Goal: Transaction & Acquisition: Purchase product/service

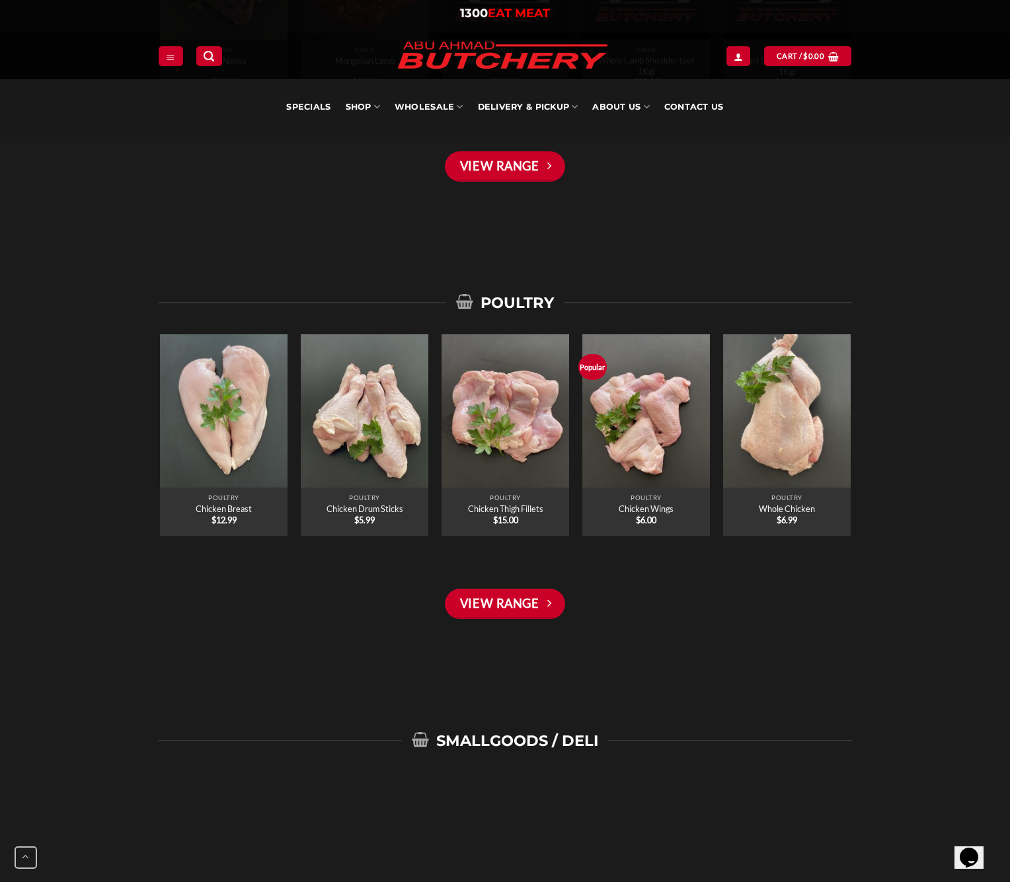
scroll to position [2502, 0]
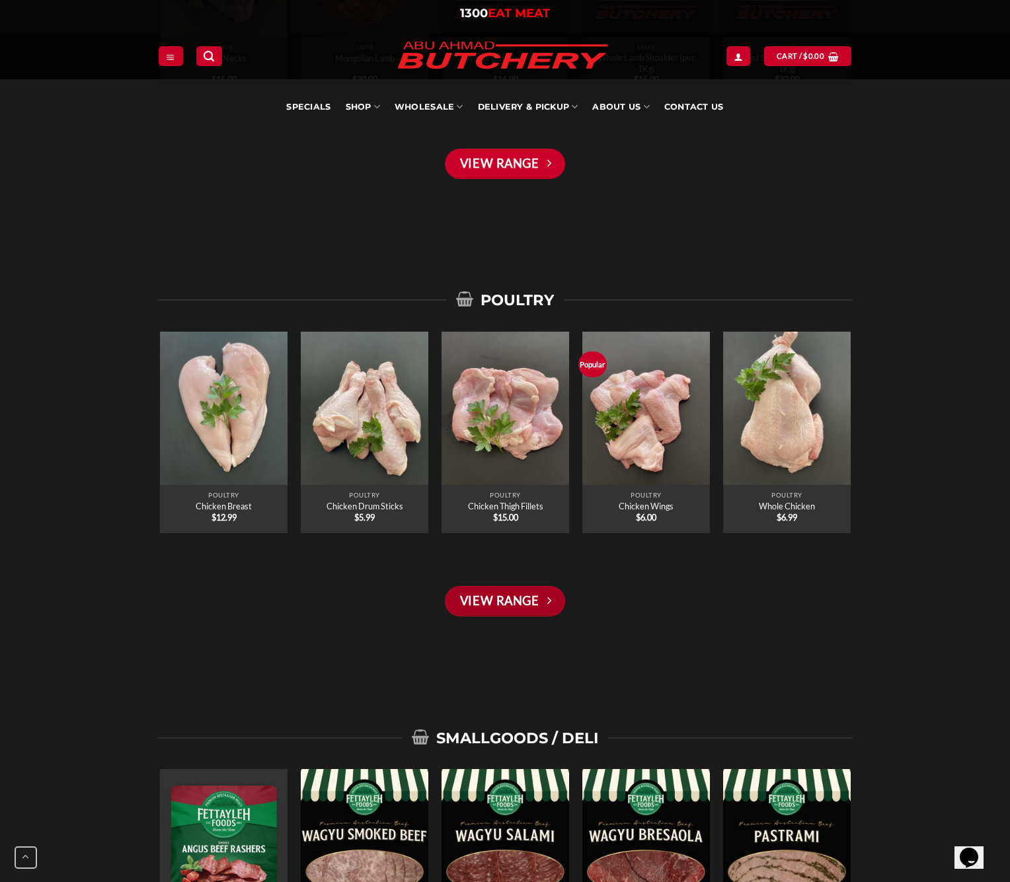
click at [486, 592] on link "View Range" at bounding box center [505, 601] width 120 height 30
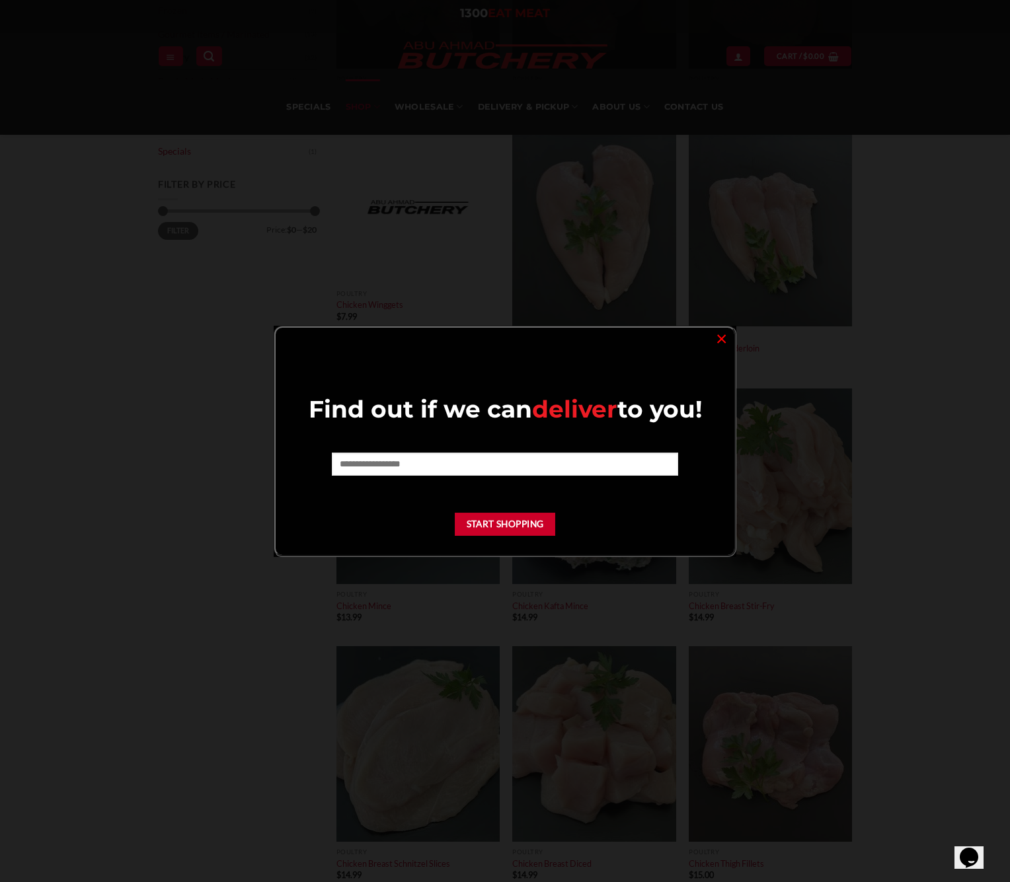
scroll to position [342, 0]
click at [719, 337] on link "×" at bounding box center [721, 338] width 19 height 18
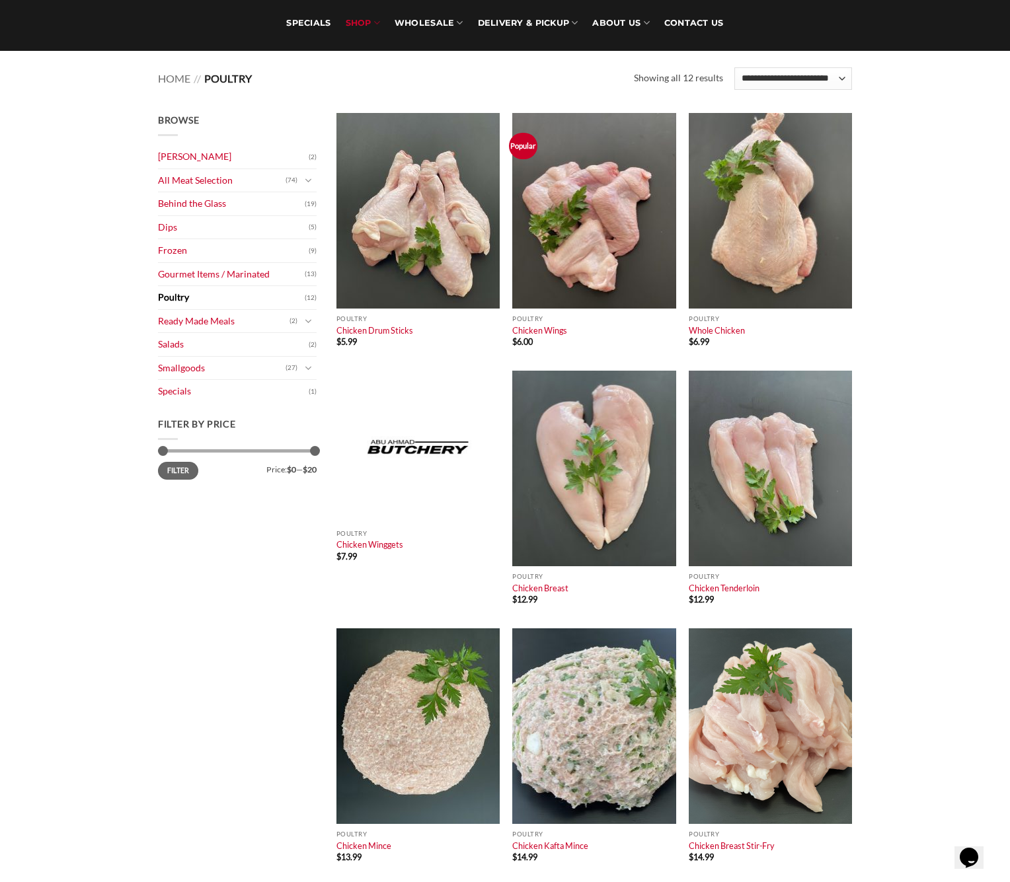
scroll to position [106, 0]
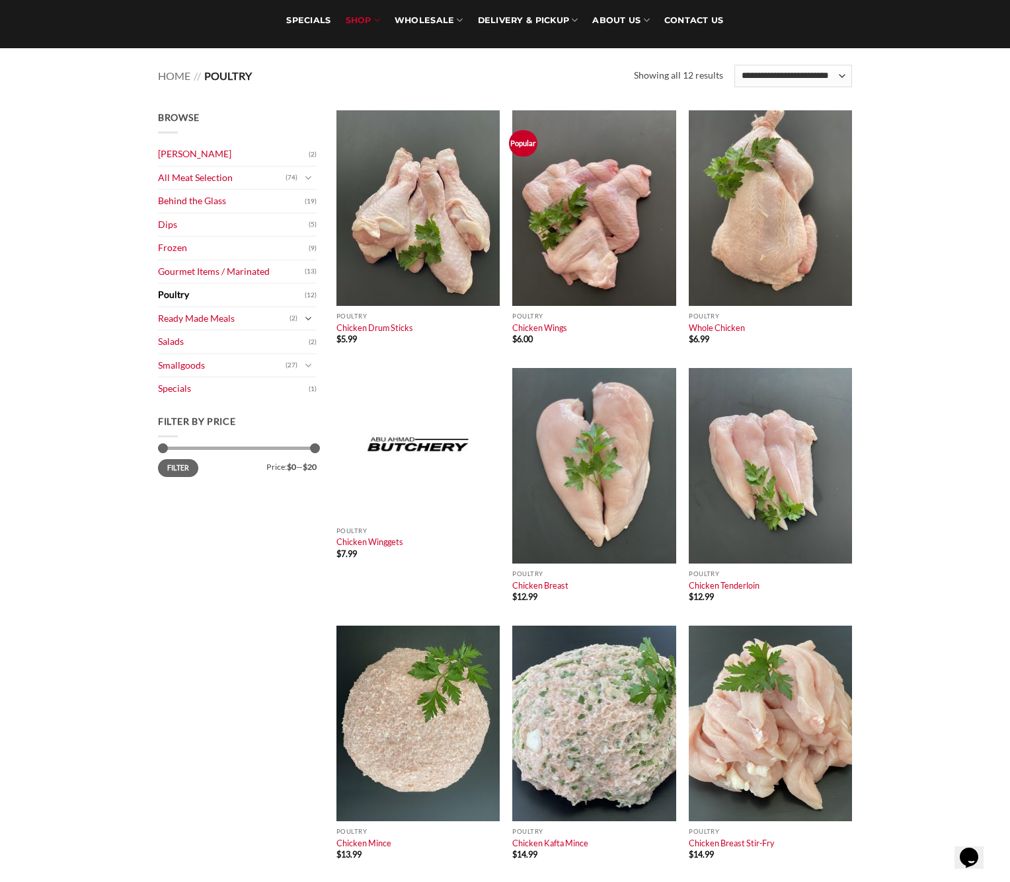
click at [309, 315] on icon "Toggle" at bounding box center [308, 319] width 7 height 13
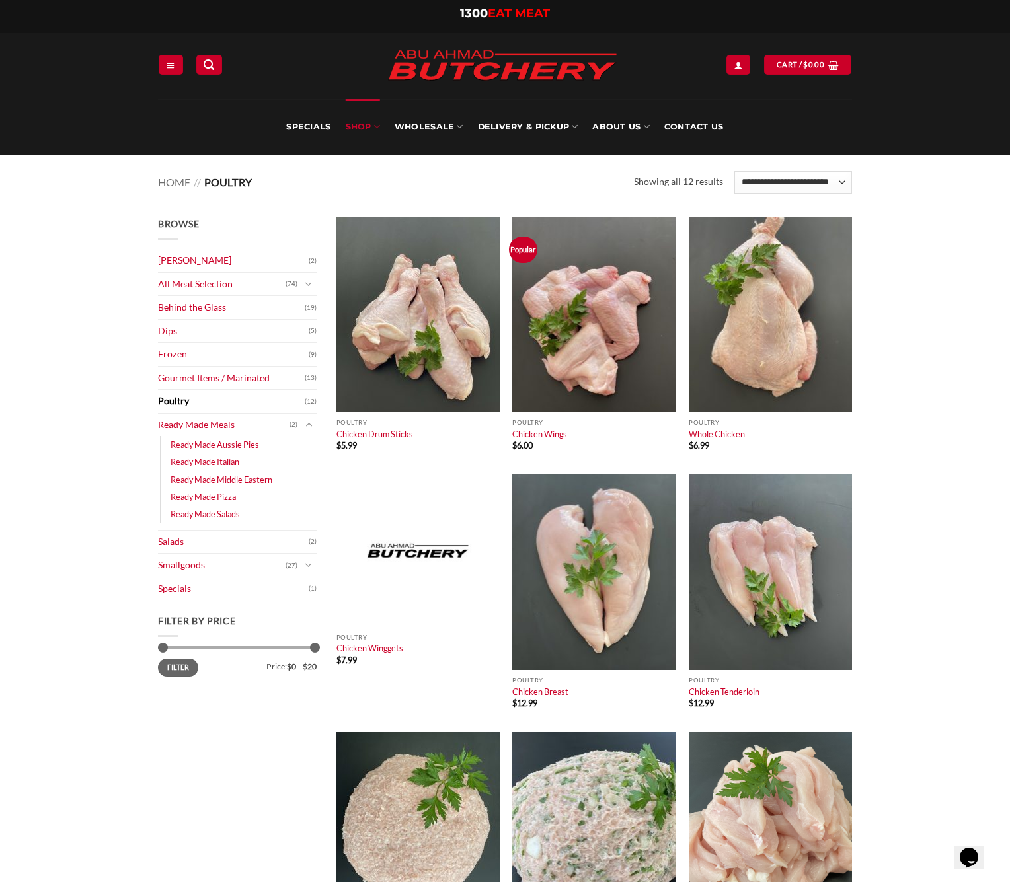
scroll to position [0, 0]
click at [238, 375] on link "Gourmet Items / Marinated" at bounding box center [231, 378] width 147 height 23
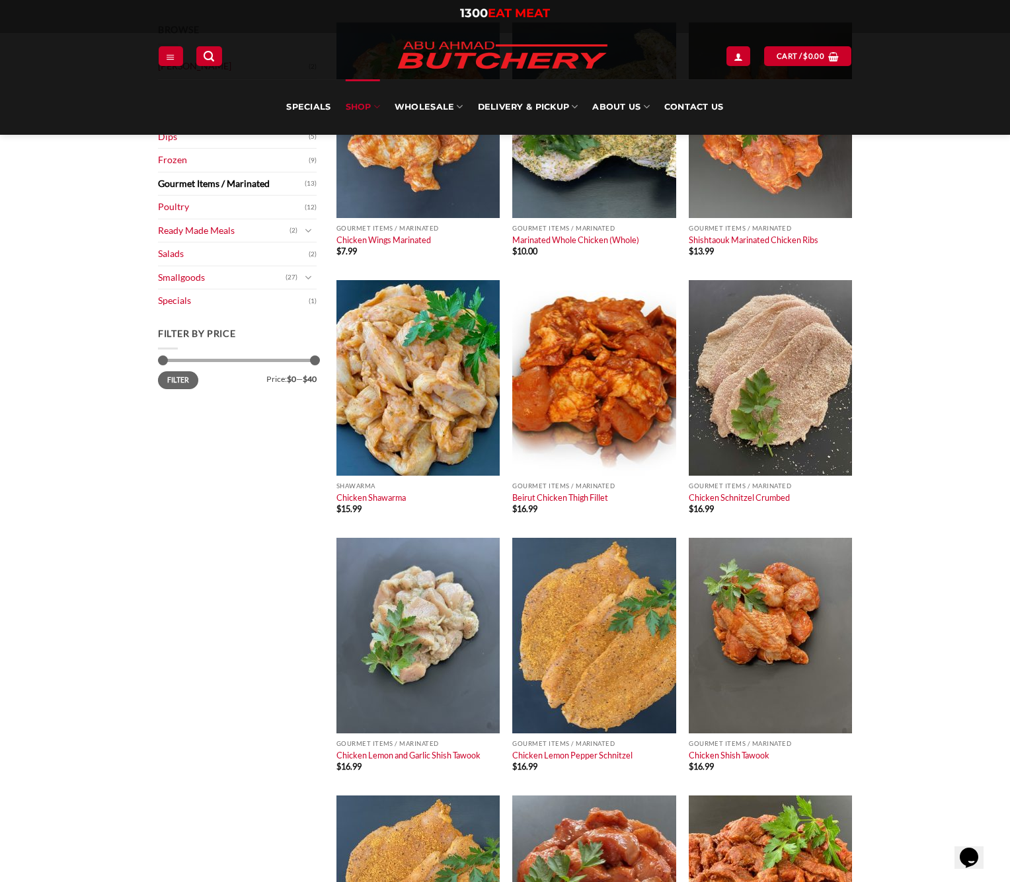
scroll to position [192, 0]
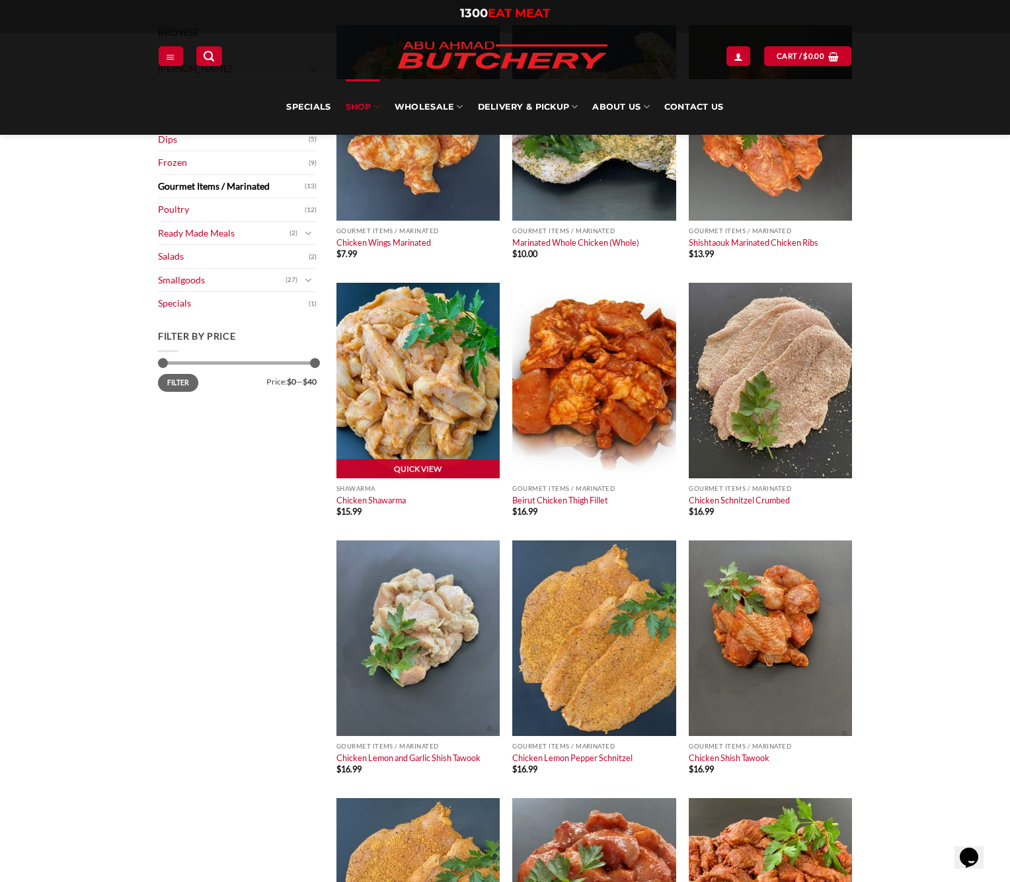
click at [426, 360] on img at bounding box center [417, 381] width 163 height 196
